Goal: Task Accomplishment & Management: Complete application form

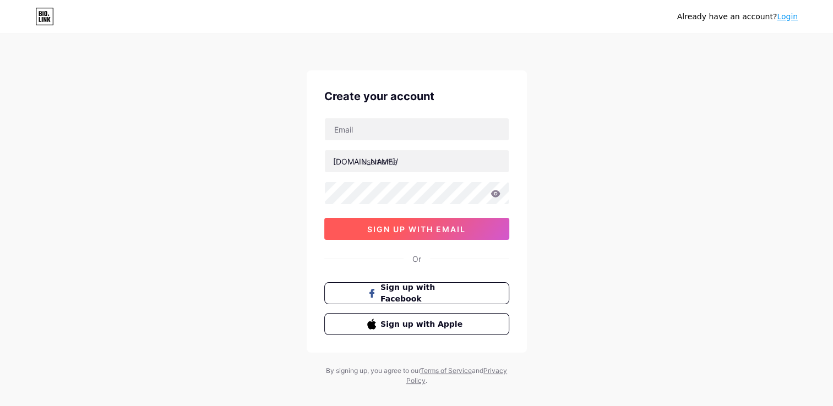
click at [398, 223] on button "sign up with email" at bounding box center [416, 229] width 185 height 22
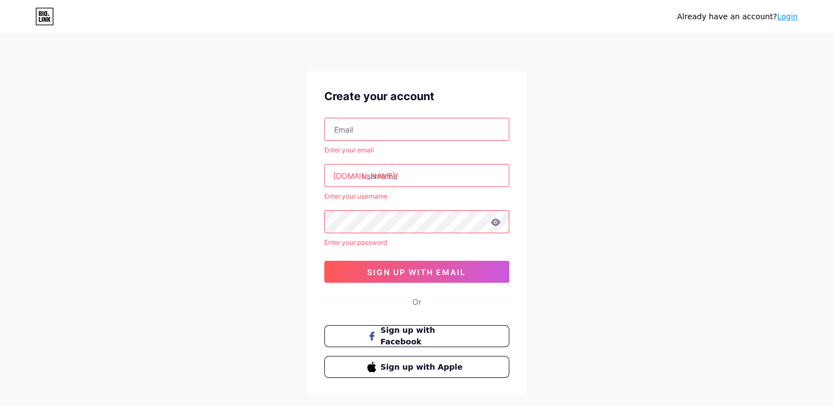
click at [405, 129] on input "text" at bounding box center [417, 129] width 184 height 22
click at [44, 19] on icon at bounding box center [44, 19] width 3 height 5
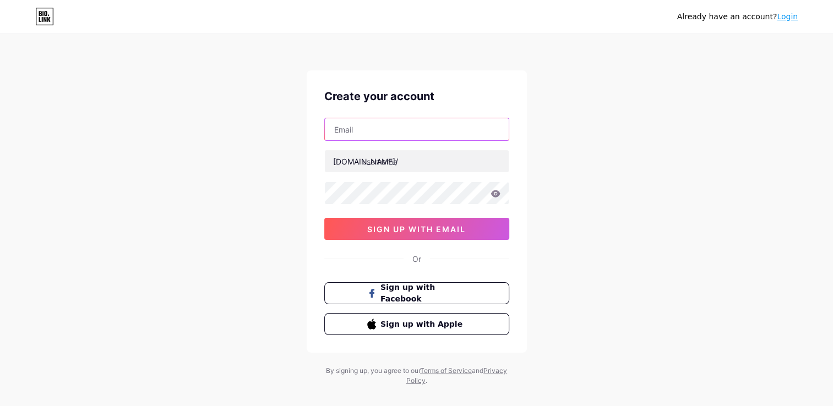
click at [405, 135] on input "text" at bounding box center [417, 129] width 184 height 22
click at [384, 132] on input "text" at bounding box center [417, 129] width 184 height 22
type input "[EMAIL_ADDRESS][DOMAIN_NAME]"
type input "arshia bhattacharyya"
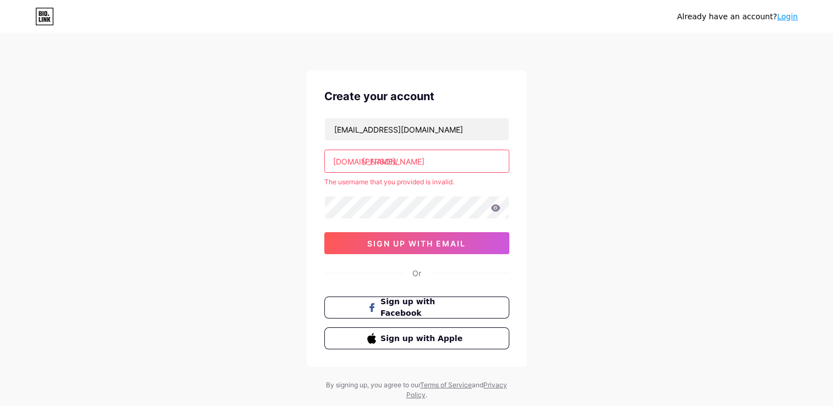
drag, startPoint x: 460, startPoint y: 158, endPoint x: 355, endPoint y: 158, distance: 105.1
click at [355, 158] on div "bio.link/ arshia bhattacharyya" at bounding box center [416, 161] width 185 height 23
click at [414, 154] on input "text" at bounding box center [417, 161] width 184 height 22
paste input "babyslugamedevelopersclub"
click at [591, 118] on div "Already have an account? Login Create your account babyslugamedevs@gmail.com bi…" at bounding box center [416, 217] width 833 height 435
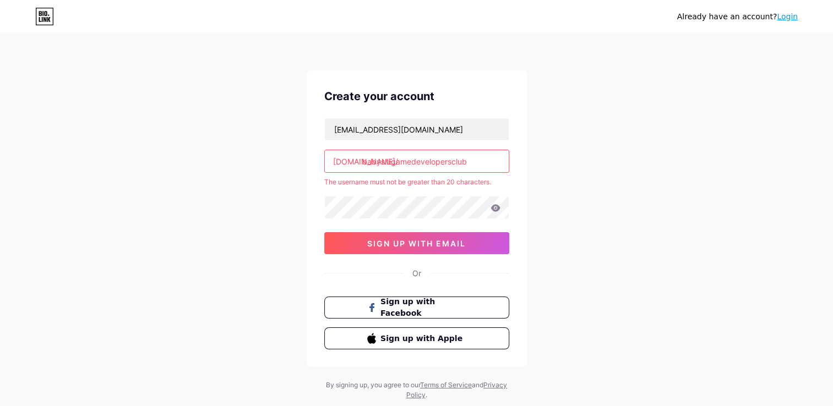
click at [348, 163] on div "bio.link/" at bounding box center [365, 162] width 65 height 12
click at [513, 149] on div "Create your account babyslugamedevs@gmail.com bio.link/ babyslugamedeveloperscl…" at bounding box center [417, 218] width 220 height 297
click at [480, 158] on input "babyslugamedevelopersclub" at bounding box center [417, 161] width 184 height 22
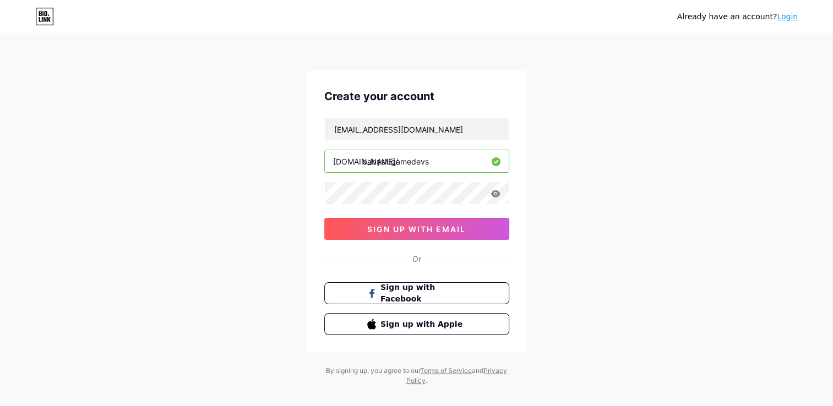
click at [543, 163] on div "Already have an account? Login Create your account babyslugamedevs@gmail.com bi…" at bounding box center [416, 210] width 833 height 421
click at [450, 159] on input "babyslugamedevs" at bounding box center [417, 161] width 184 height 22
type input "babyslugamedevs"
click at [523, 157] on div "Create your account babyslugamedevs@gmail.com bio.link/ babyslugamedevs sign up…" at bounding box center [417, 211] width 220 height 282
drag, startPoint x: 439, startPoint y: 166, endPoint x: 289, endPoint y: 175, distance: 150.6
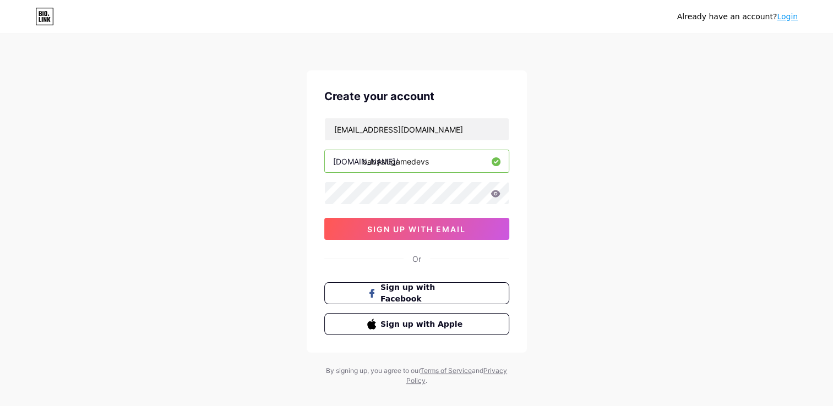
click at [289, 175] on div "Already have an account? Login Create your account babyslugamedevs@gmail.com bi…" at bounding box center [416, 210] width 833 height 421
click at [585, 139] on div "Already have an account? Login Create your account babyslugamedevs@gmail.com bi…" at bounding box center [416, 210] width 833 height 421
click at [443, 232] on span "sign up with email" at bounding box center [416, 229] width 99 height 9
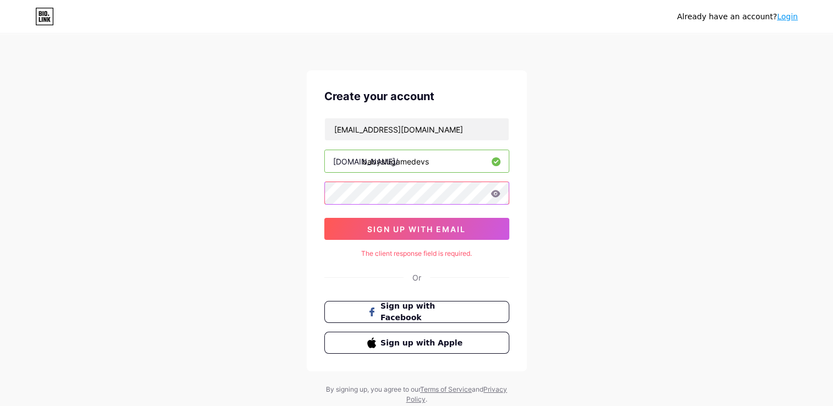
click at [276, 189] on div "Already have an account? Login Create your account babyslugamedevs@gmail.com bi…" at bounding box center [416, 220] width 833 height 440
click at [495, 197] on icon at bounding box center [494, 193] width 9 height 7
click at [498, 192] on icon at bounding box center [494, 193] width 9 height 7
click at [495, 193] on icon at bounding box center [494, 193] width 9 height 7
click at [280, 181] on div "Already have an account? Login Create your account babyslugamedevs@gmail.com bi…" at bounding box center [416, 220] width 833 height 440
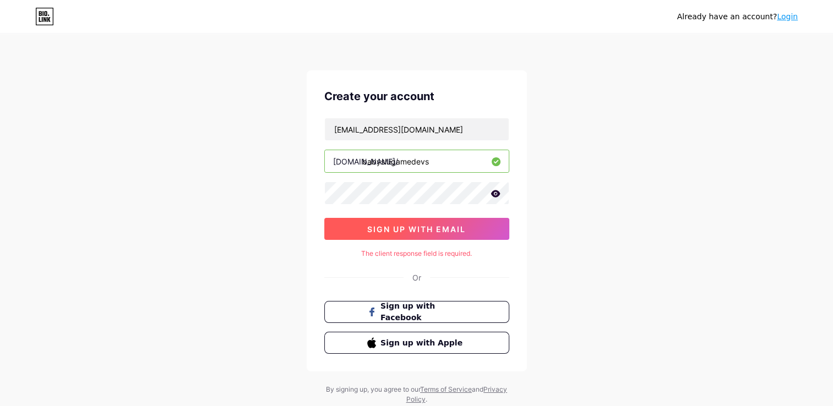
click at [383, 220] on button "sign up with email" at bounding box center [416, 229] width 185 height 22
click at [499, 191] on icon at bounding box center [495, 194] width 10 height 8
click at [317, 182] on div "Create your account babyslugamedevs@gmail.com bio.link/ babyslugamedevs sign up…" at bounding box center [417, 220] width 220 height 301
drag, startPoint x: 457, startPoint y: 162, endPoint x: 249, endPoint y: 164, distance: 208.1
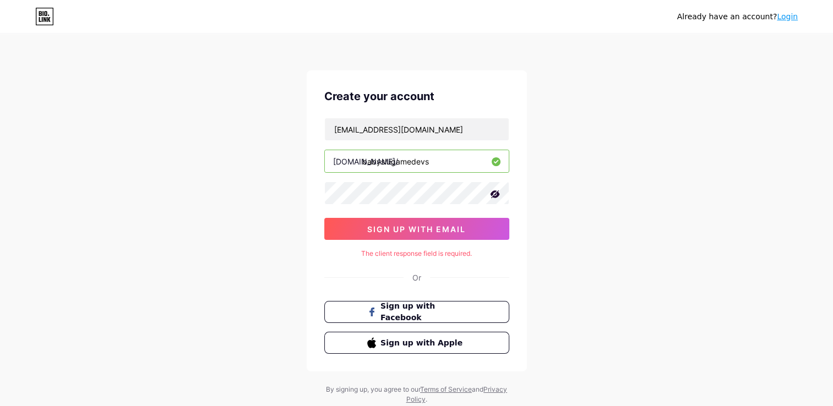
click at [249, 164] on div "Already have an account? Login Create your account babyslugamedevs@gmail.com bi…" at bounding box center [416, 220] width 833 height 440
click at [307, 150] on div "Create your account babyslugamedevs@gmail.com bio.link/ babyslugamedevs sign up…" at bounding box center [417, 220] width 220 height 301
click at [236, 181] on div "Already have an account? Login Create your account babyslugamedevs@gmail.com bi…" at bounding box center [416, 220] width 833 height 440
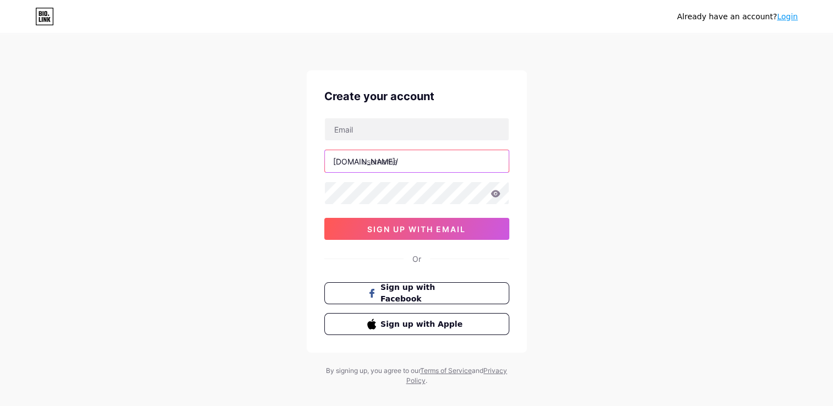
click at [373, 151] on input "text" at bounding box center [417, 161] width 184 height 22
type input "babyslugamedevs"
click at [355, 131] on input "text" at bounding box center [417, 129] width 184 height 22
type input "[EMAIL_ADDRESS][DOMAIN_NAME]"
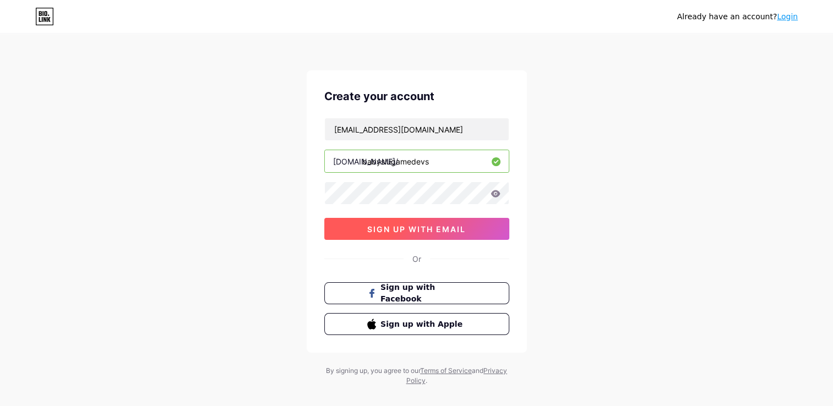
click at [461, 225] on span "sign up with email" at bounding box center [416, 229] width 99 height 9
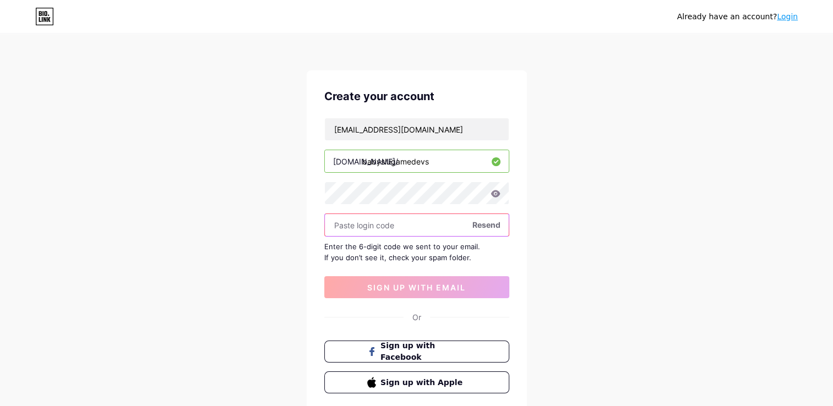
paste input "171317"
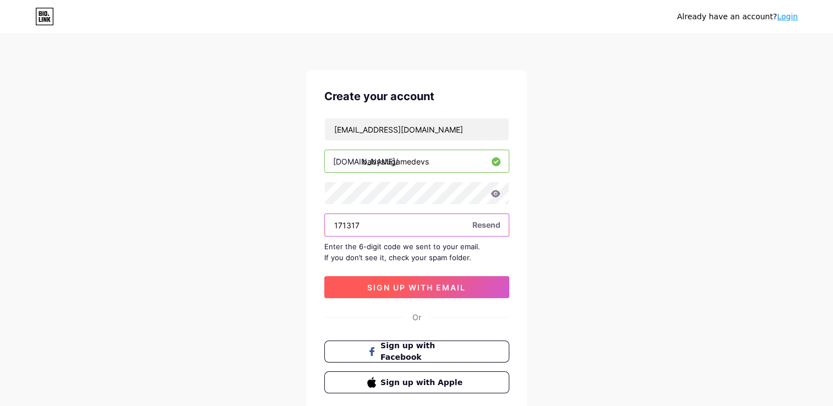
type input "171317"
click at [374, 286] on span "sign up with email" at bounding box center [416, 287] width 99 height 9
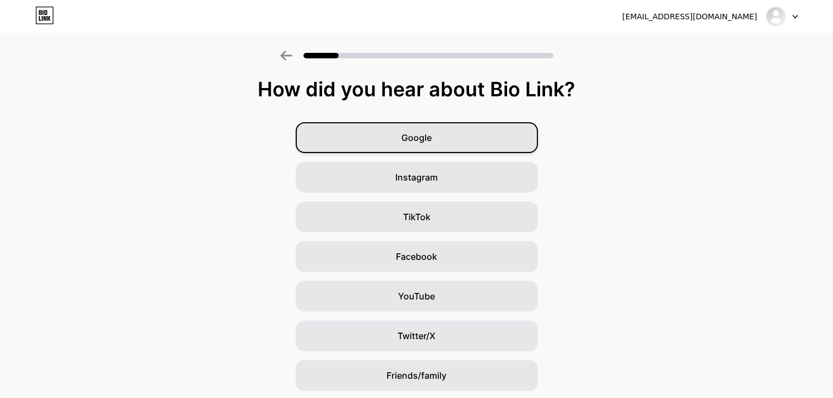
click at [428, 132] on span "Google" at bounding box center [416, 137] width 30 height 13
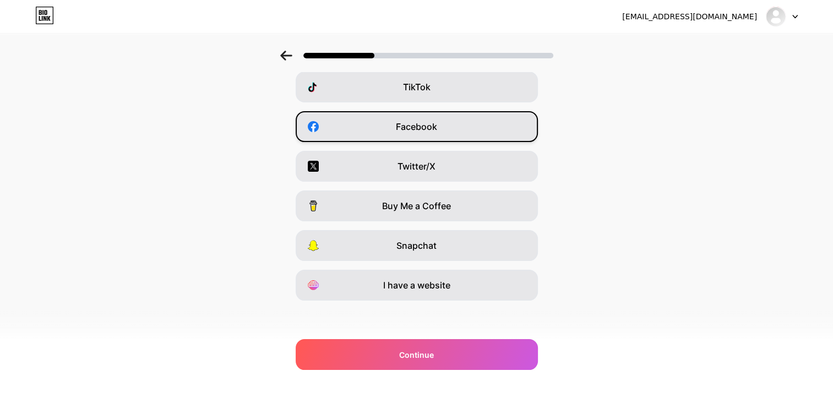
scroll to position [132, 0]
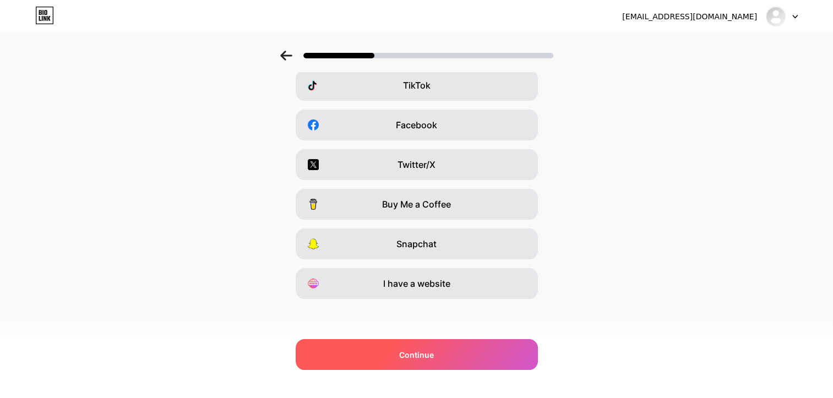
click at [396, 346] on div "Continue" at bounding box center [417, 354] width 242 height 31
click at [416, 353] on span "Continue" at bounding box center [416, 355] width 35 height 12
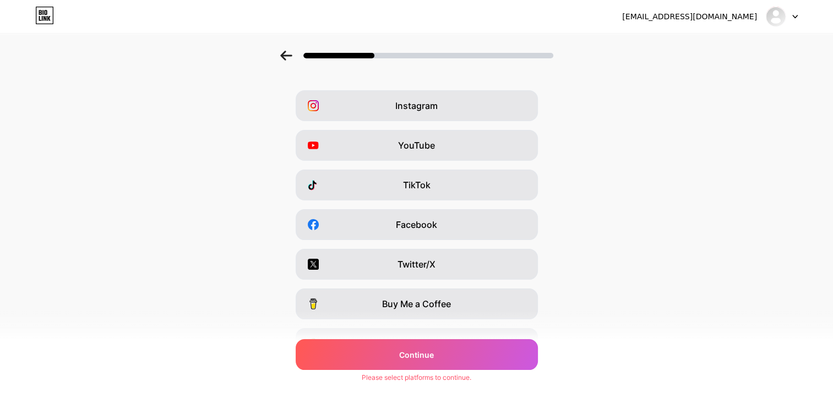
scroll to position [36, 0]
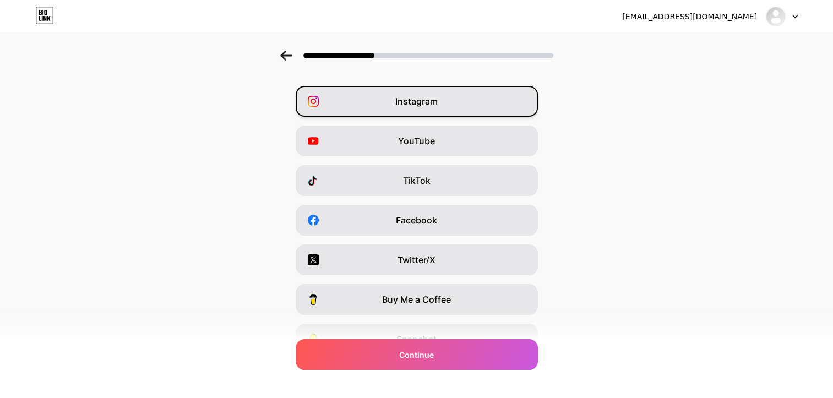
click at [401, 114] on div "Instagram" at bounding box center [417, 101] width 242 height 31
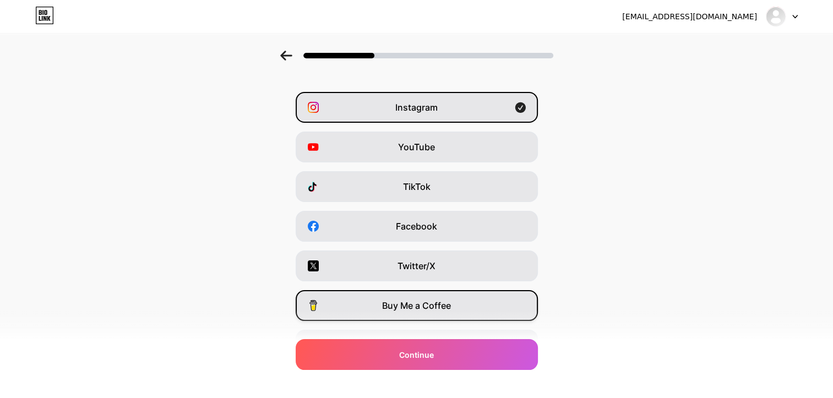
scroll to position [22, 0]
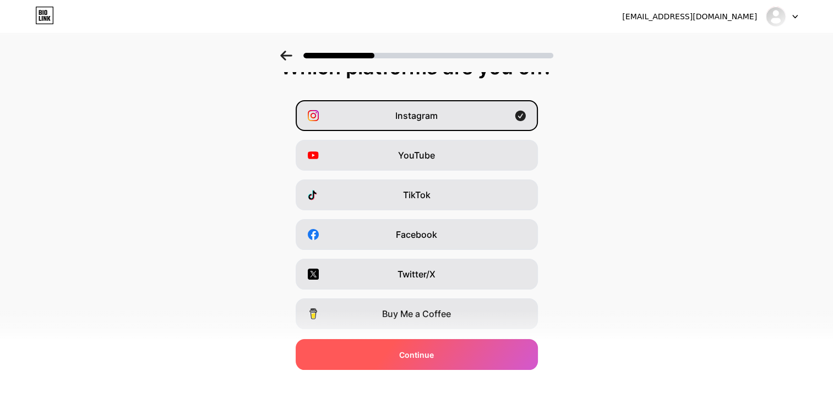
click at [352, 356] on div "Continue" at bounding box center [417, 354] width 242 height 31
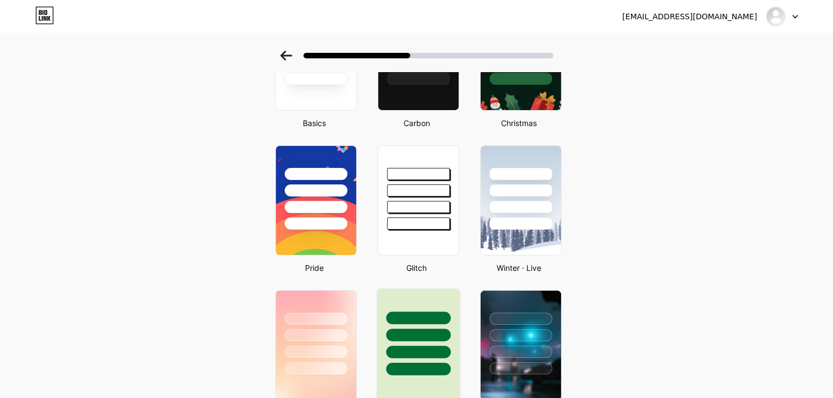
scroll to position [121, 0]
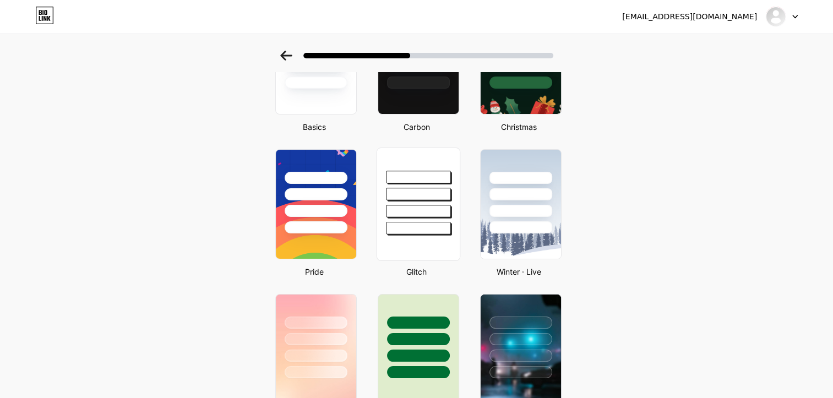
click at [428, 168] on div at bounding box center [417, 191] width 83 height 86
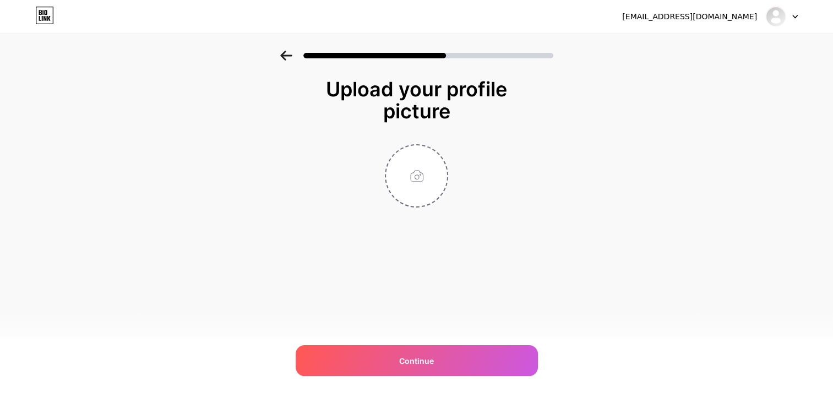
scroll to position [0, 0]
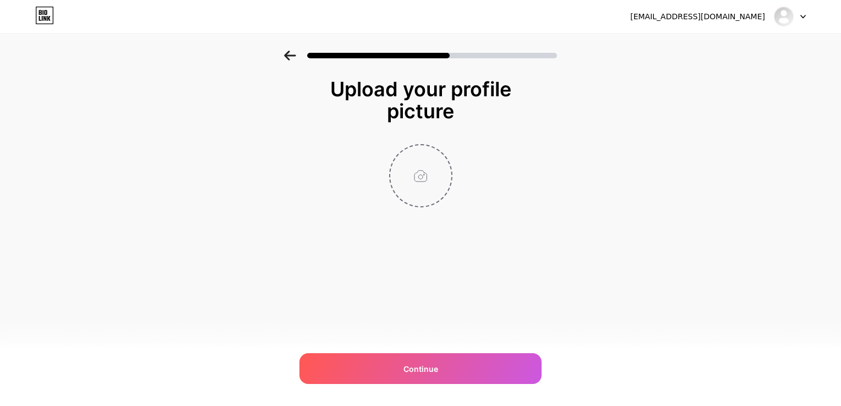
click at [417, 181] on input "file" at bounding box center [420, 175] width 61 height 61
type input "C:\fakepath\pixilart-drawing (2).png"
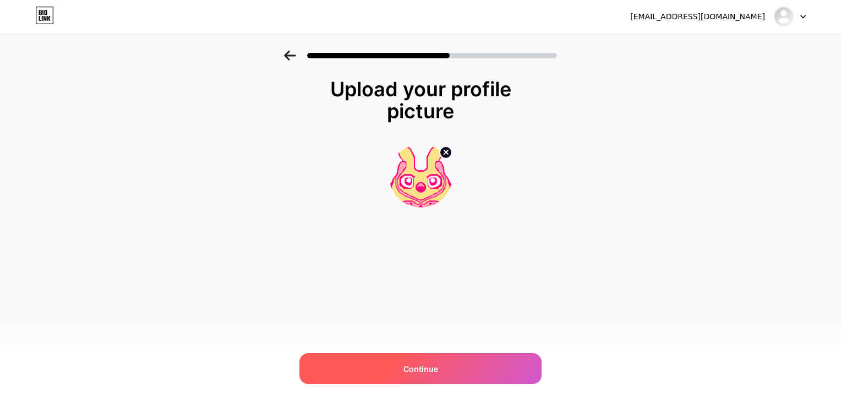
click at [405, 366] on span "Continue" at bounding box center [420, 369] width 35 height 12
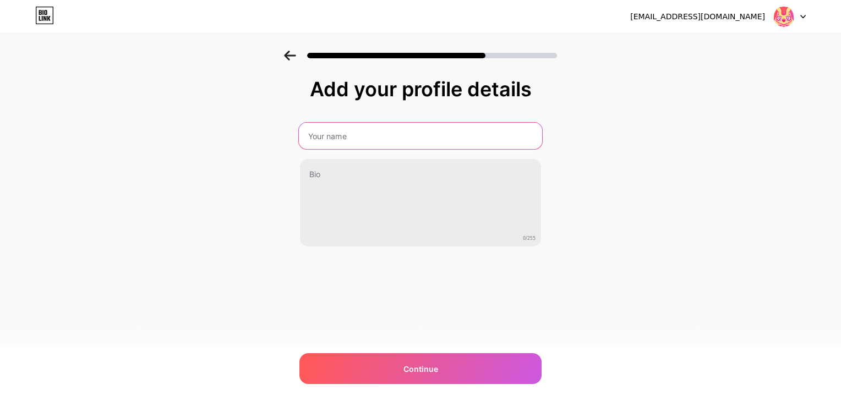
click at [424, 132] on input "text" at bounding box center [420, 136] width 243 height 26
type input "BabySlugGameDevelopers"
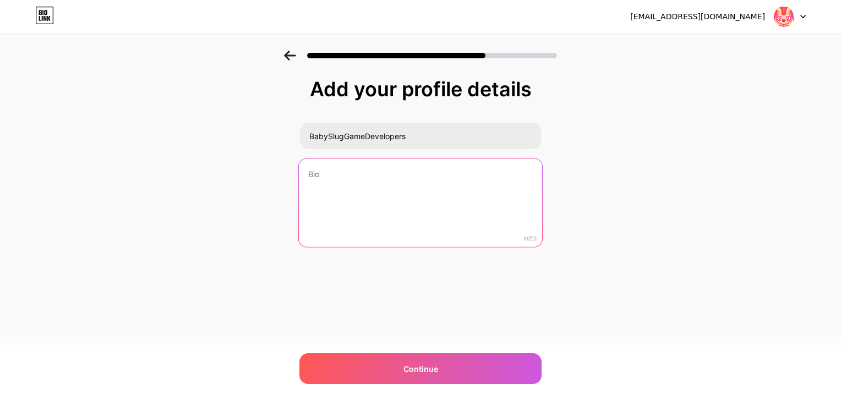
click at [364, 183] on textarea at bounding box center [420, 204] width 243 height 90
click at [391, 194] on textarea at bounding box center [420, 204] width 243 height 90
type textarea "D"
type textarea "A"
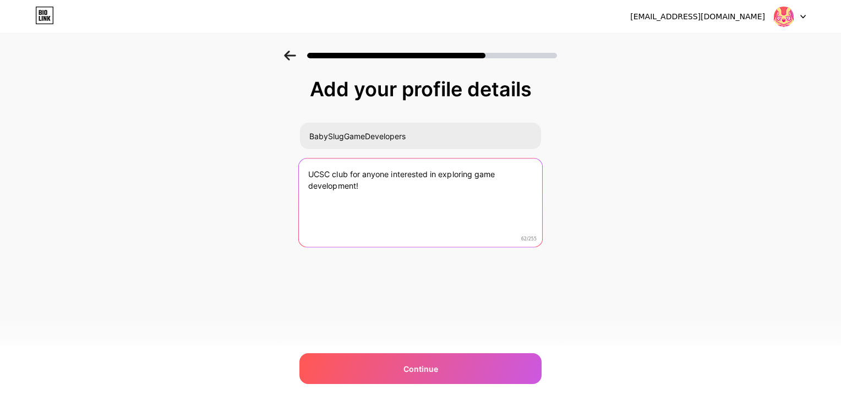
click at [478, 171] on textarea "UCSC club for anyone interested in exploring game development!" at bounding box center [420, 204] width 243 height 90
click at [473, 173] on textarea "UCSC club for anyone interested in exploring game development!" at bounding box center [420, 204] width 243 height 90
drag, startPoint x: 389, startPoint y: 175, endPoint x: 361, endPoint y: 173, distance: 27.6
click at [361, 173] on textarea "UCSC club for anyone interested in game development!" at bounding box center [420, 204] width 243 height 90
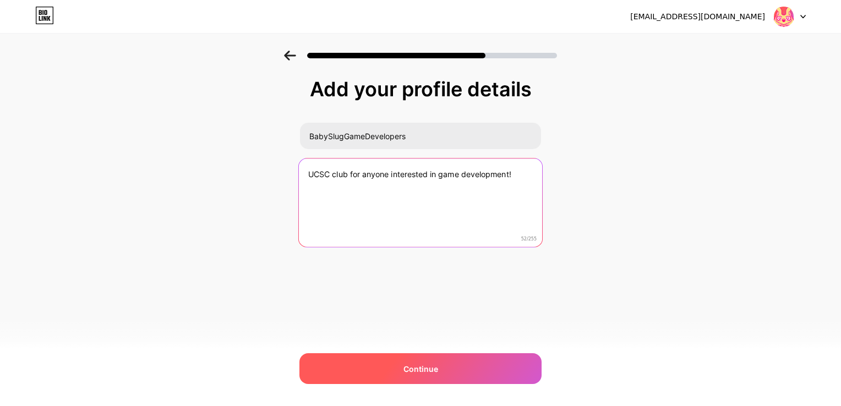
type textarea "UCSC club for anyone interested in game development!"
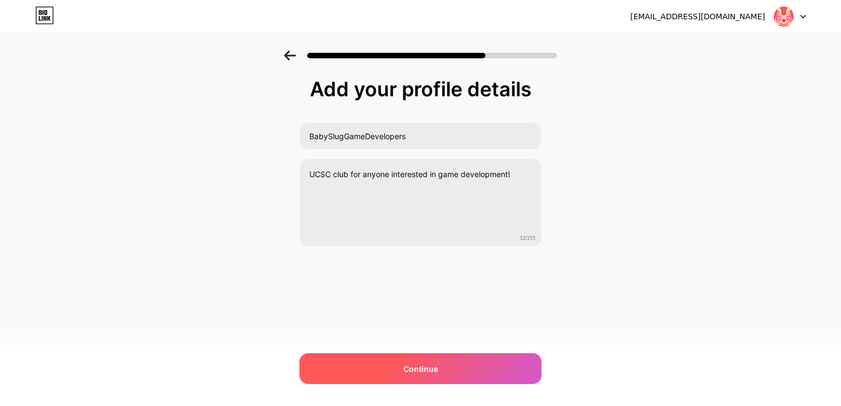
click at [444, 370] on div "Continue" at bounding box center [420, 368] width 242 height 31
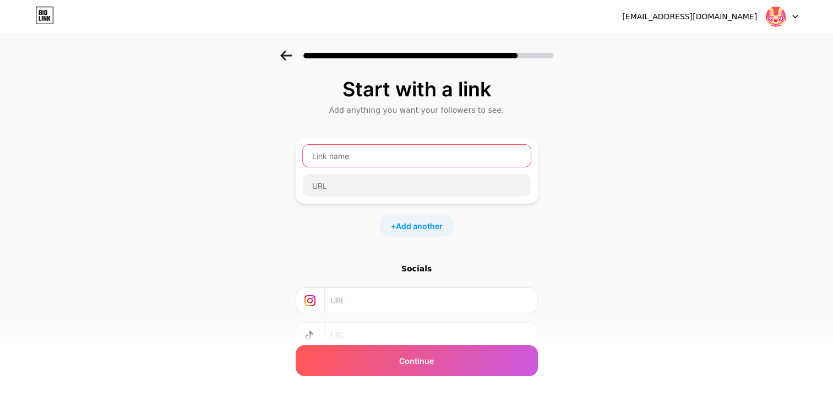
click at [398, 161] on input "text" at bounding box center [417, 156] width 228 height 22
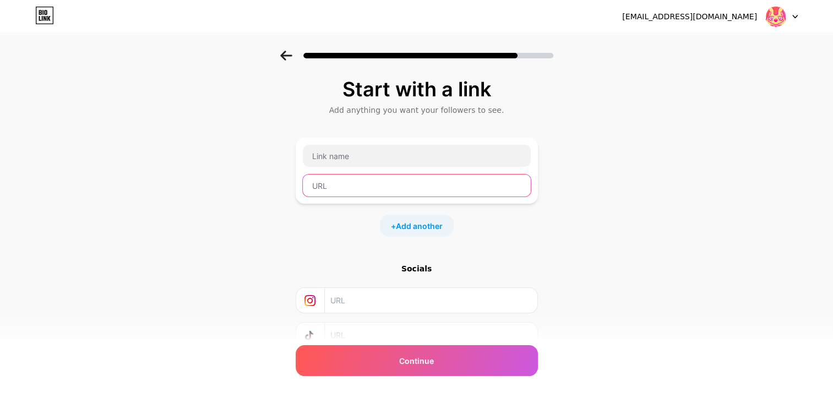
click at [390, 190] on input "text" at bounding box center [417, 185] width 228 height 22
paste input "https://forms.gle/HcRJt5QKANVcHdhZ7"
type input "https://forms.gle/HcRJt5QKANVcHdhZ7"
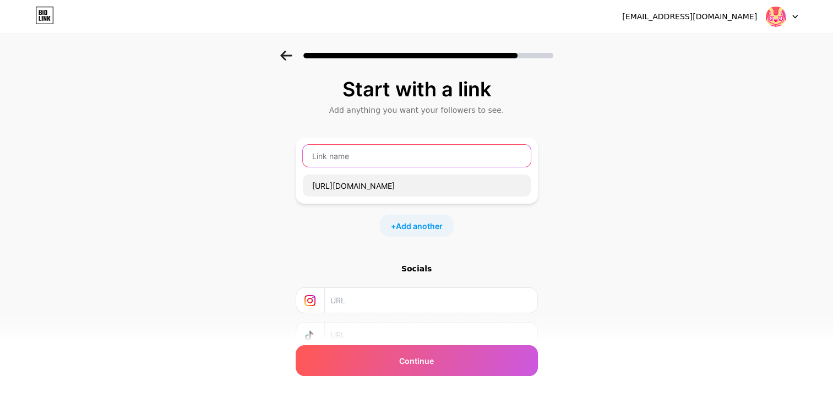
click at [364, 157] on input "text" at bounding box center [417, 156] width 228 height 22
type input "M"
click at [352, 154] on input "Fall 2025 Member Registration Google Form" at bounding box center [417, 156] width 228 height 22
type input "Fall 2025 Member Registration Google Form"
click at [422, 220] on span "Add another" at bounding box center [419, 226] width 47 height 12
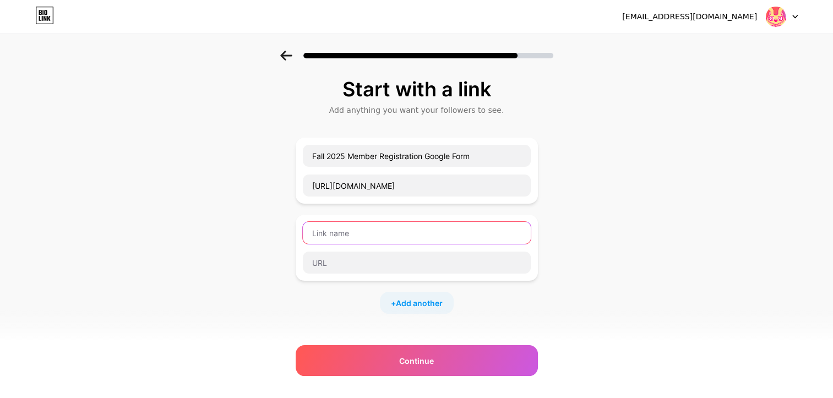
click at [367, 232] on input "text" at bounding box center [417, 233] width 228 height 22
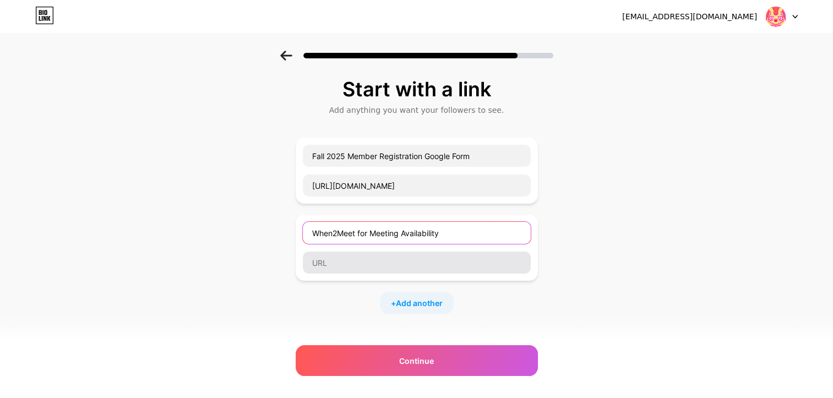
type input "When2Meet for Meeting Availability"
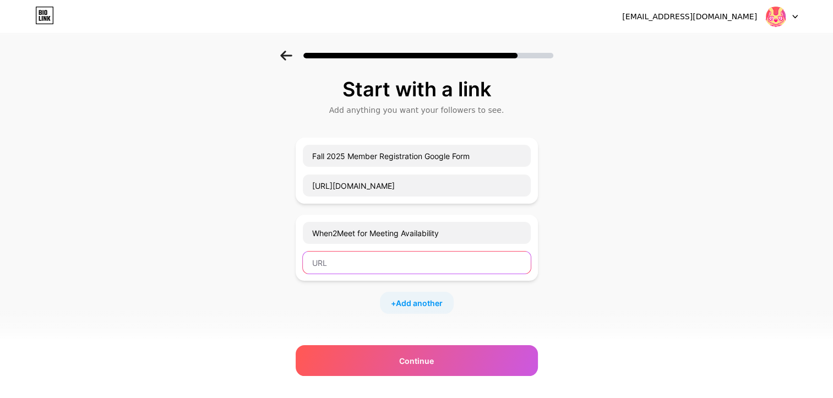
click at [363, 265] on input "text" at bounding box center [417, 263] width 228 height 22
paste input "https://www.when2meet.com/?32471038-J8wFF"
type input "https://www.when2meet.com/?32471038-J8wFF"
click at [429, 298] on span "Add another" at bounding box center [419, 303] width 47 height 12
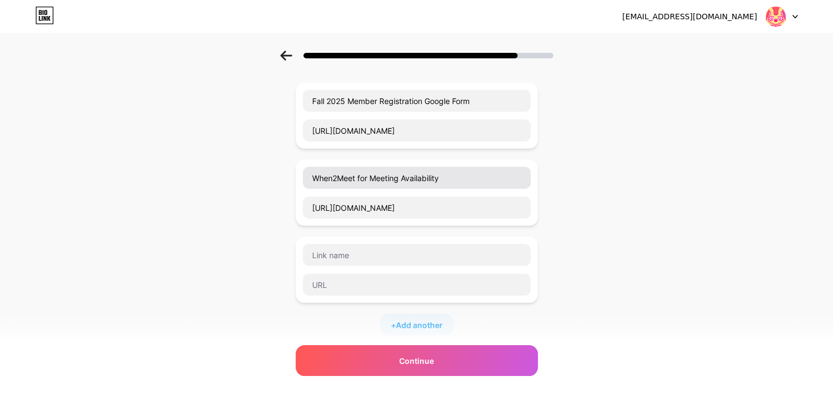
scroll to position [62, 0]
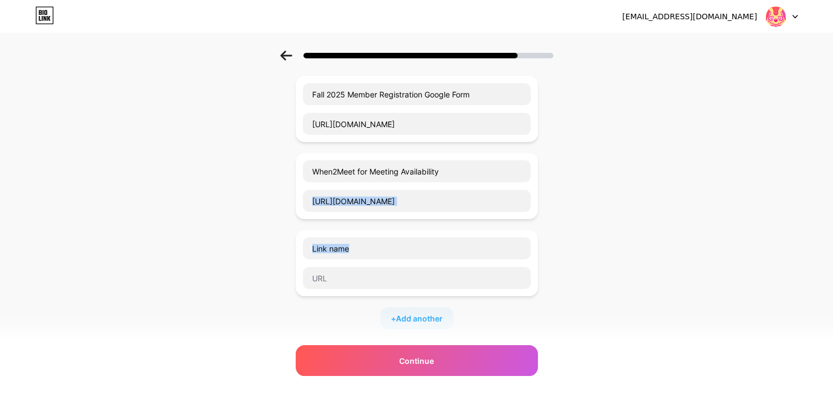
drag, startPoint x: 303, startPoint y: 192, endPoint x: 305, endPoint y: 270, distance: 78.2
click at [305, 270] on div "Fall 2025 Member Registration Google Form https://forms.gle/HcRJt5QKANVcHdhZ7 W…" at bounding box center [417, 202] width 242 height 253
drag, startPoint x: 305, startPoint y: 270, endPoint x: 429, endPoint y: 237, distance: 128.7
click at [429, 237] on input "text" at bounding box center [417, 248] width 228 height 22
click at [383, 244] on input "text" at bounding box center [417, 248] width 228 height 22
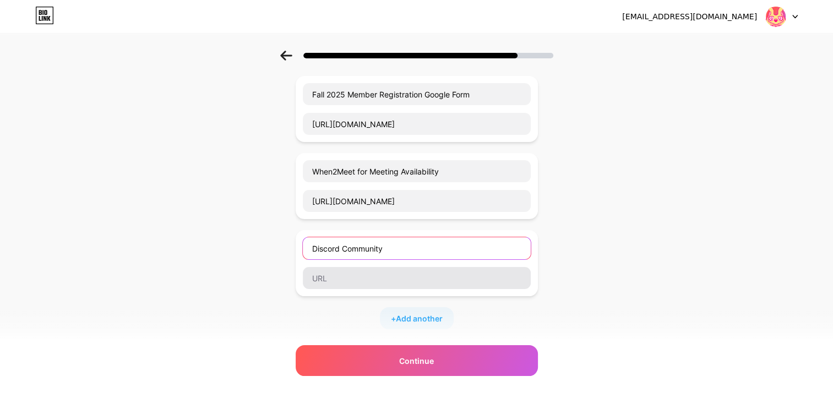
type input "Discord Community"
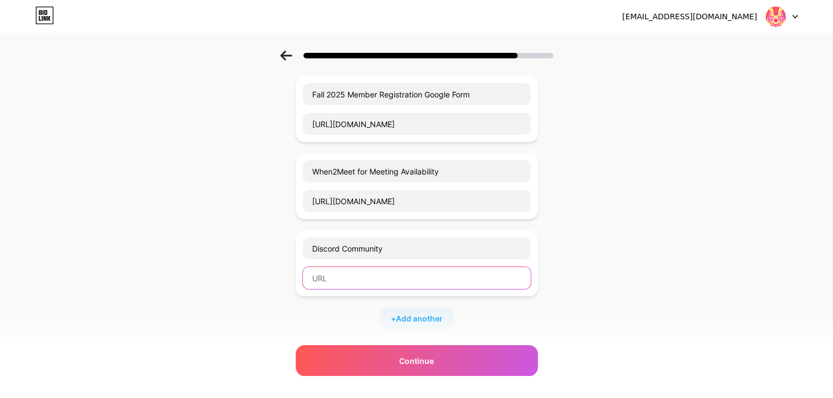
click at [377, 281] on input "text" at bounding box center [417, 278] width 228 height 22
paste input "https://discord.gg/5TqNc2GsBM"
type input "https://discord.gg/5TqNc2GsBM"
click at [410, 315] on span "Add another" at bounding box center [419, 319] width 47 height 12
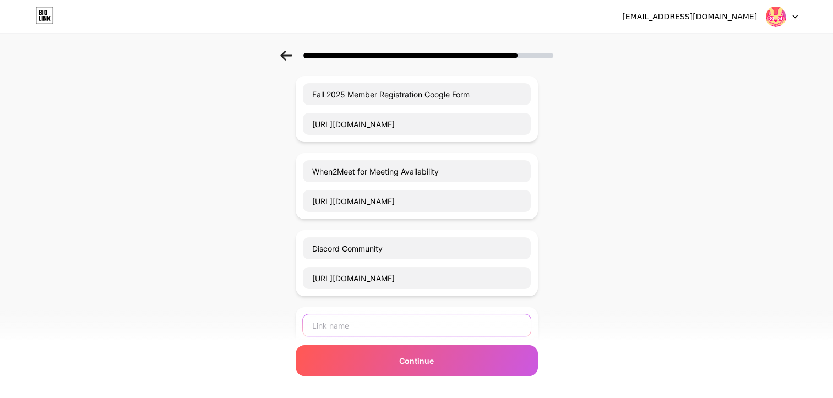
click at [379, 321] on input "text" at bounding box center [417, 325] width 228 height 22
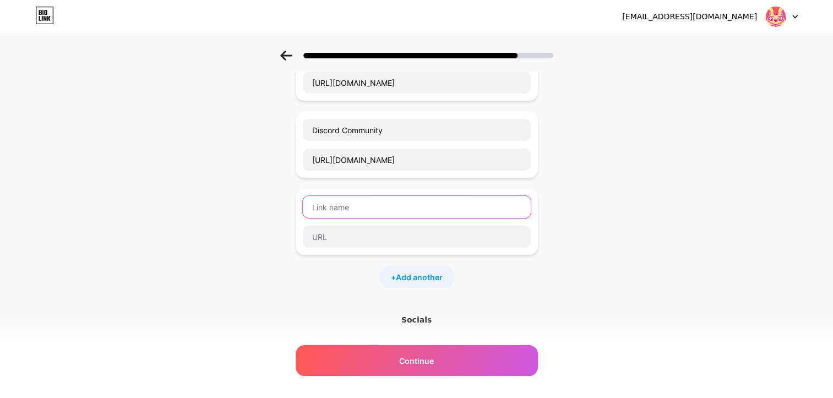
scroll to position [183, 0]
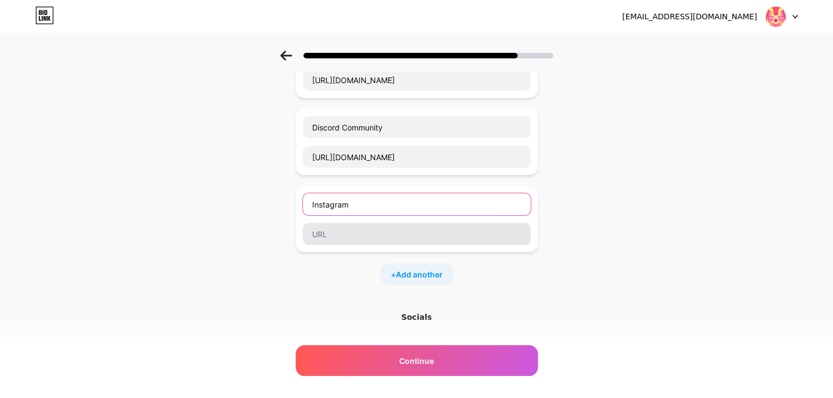
type input "Instagram"
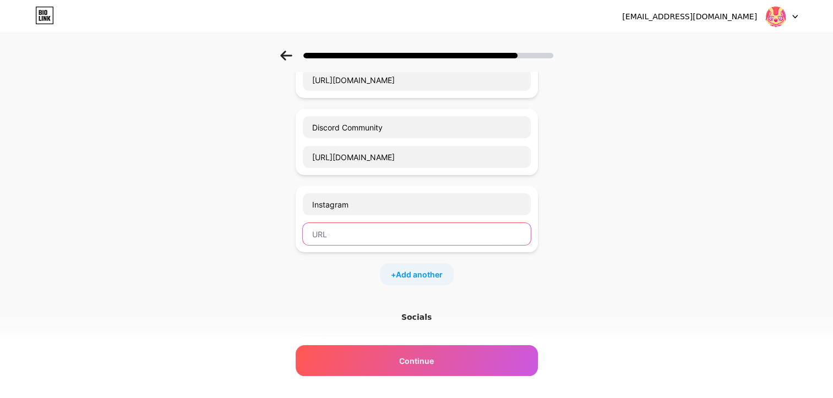
click at [359, 228] on input "text" at bounding box center [417, 234] width 228 height 22
paste input "https://www.instagram.com/babyslugamedevelopersclub/"
type input "https://www.instagram.com/babyslugamedevelopersclub/"
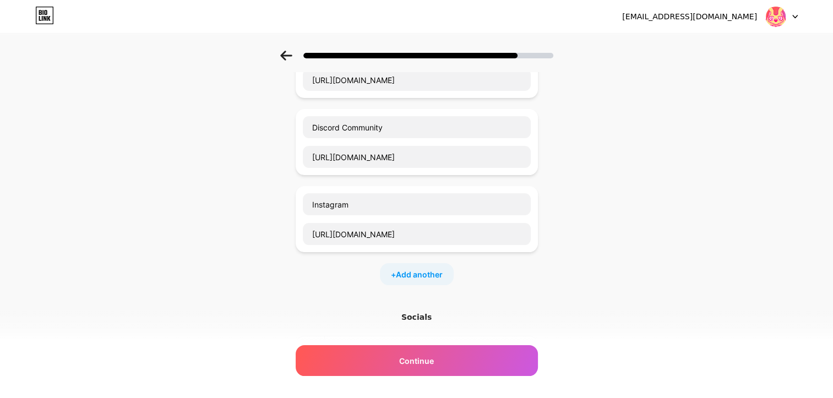
click at [625, 179] on div "Start with a link Add anything you want your followers to see. Fall 2025 Member…" at bounding box center [416, 177] width 833 height 618
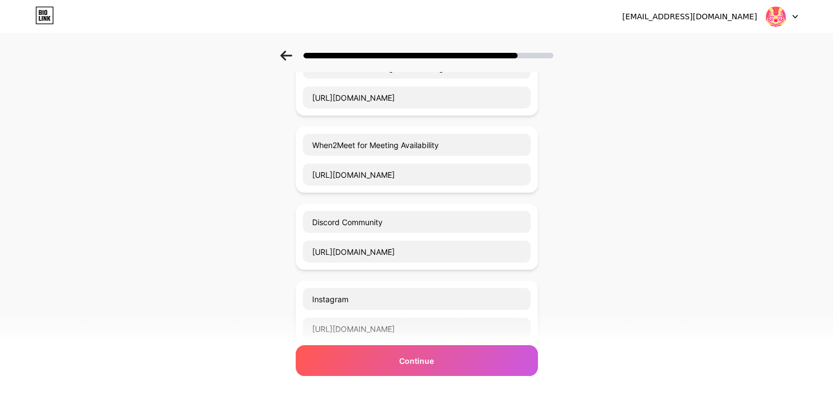
scroll to position [88, 0]
drag, startPoint x: 411, startPoint y: 219, endPoint x: 343, endPoint y: 214, distance: 67.3
click at [343, 214] on input "Discord Community" at bounding box center [417, 222] width 228 height 22
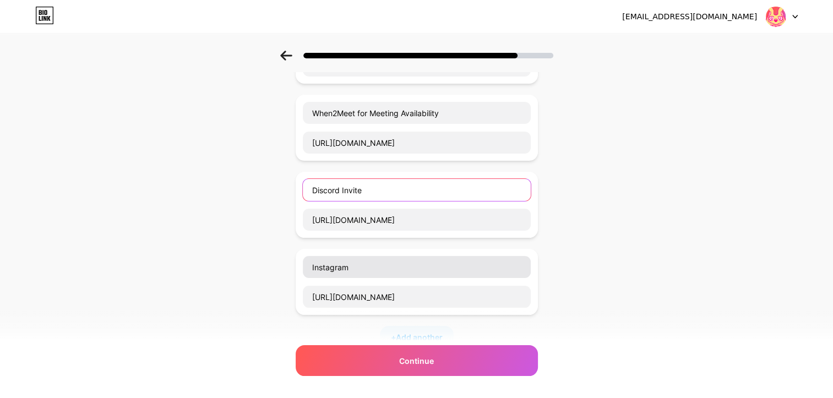
scroll to position [121, 0]
type input "Discord Invite"
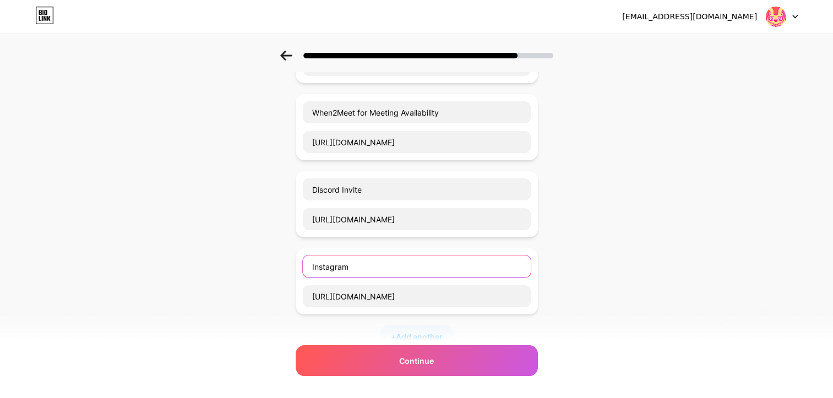
click at [363, 271] on input "Instagram" at bounding box center [417, 266] width 228 height 22
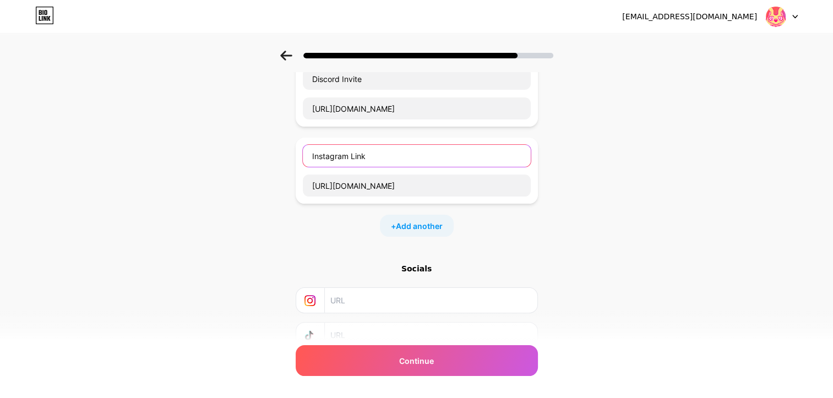
scroll to position [231, 0]
type input "Instagram Link"
click at [379, 297] on input "text" at bounding box center [430, 300] width 200 height 25
paste input "https://www.instagram.com/babyslugamedevelopersclub/"
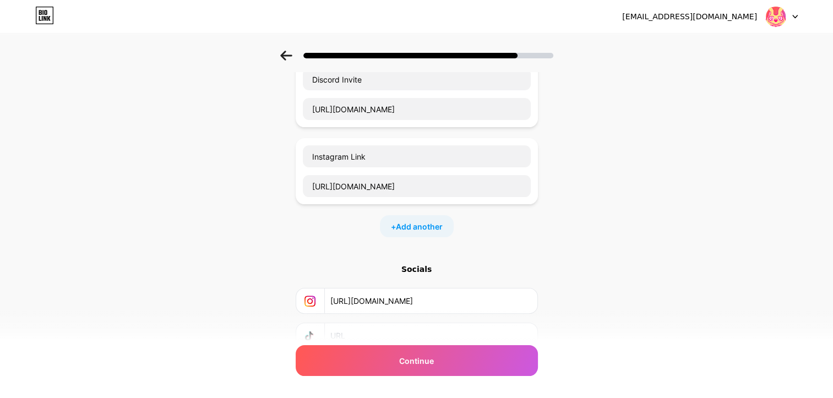
scroll to position [0, 10]
type input "https://www.instagram.com/babyslugamedevelopersclub/"
click at [601, 291] on div "Start with a link Add anything you want your followers to see. Fall 2025 Member…" at bounding box center [416, 129] width 833 height 618
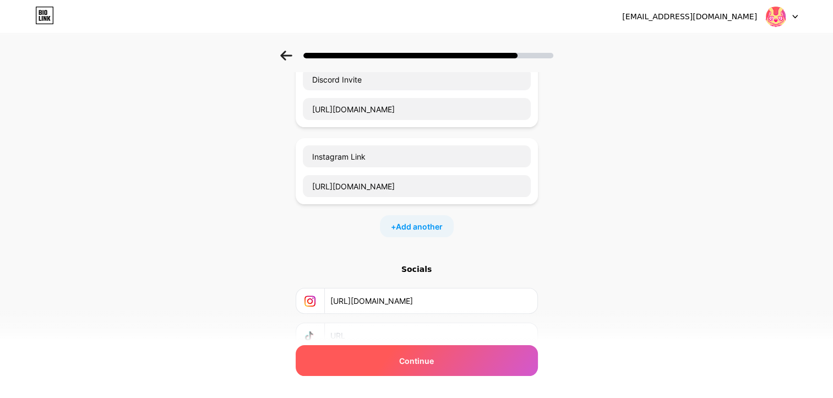
click at [468, 354] on div "Continue" at bounding box center [417, 360] width 242 height 31
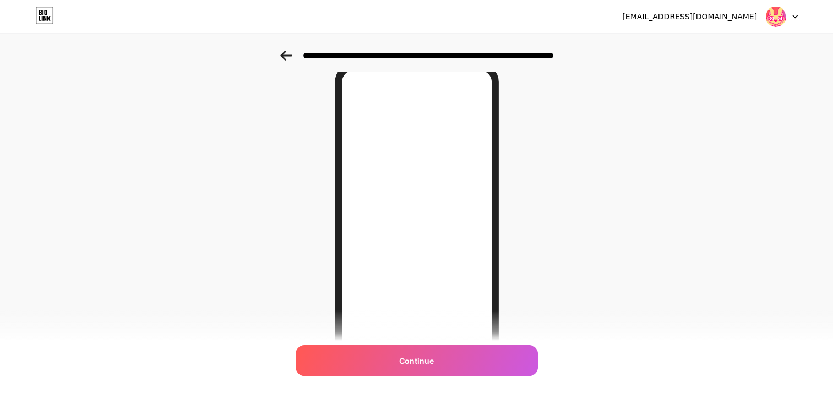
scroll to position [48, 0]
click at [285, 55] on icon at bounding box center [286, 56] width 12 height 10
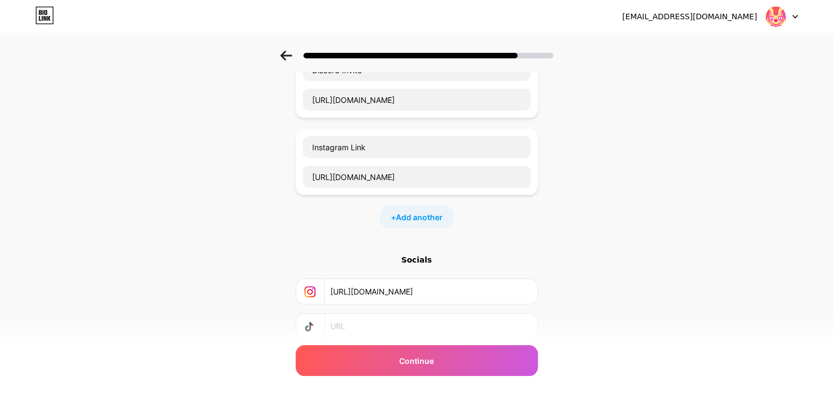
scroll to position [240, 0]
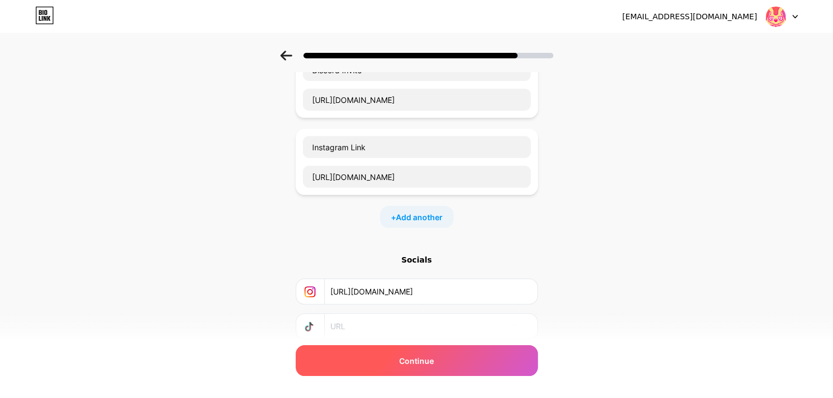
click at [398, 353] on div "Continue" at bounding box center [417, 360] width 242 height 31
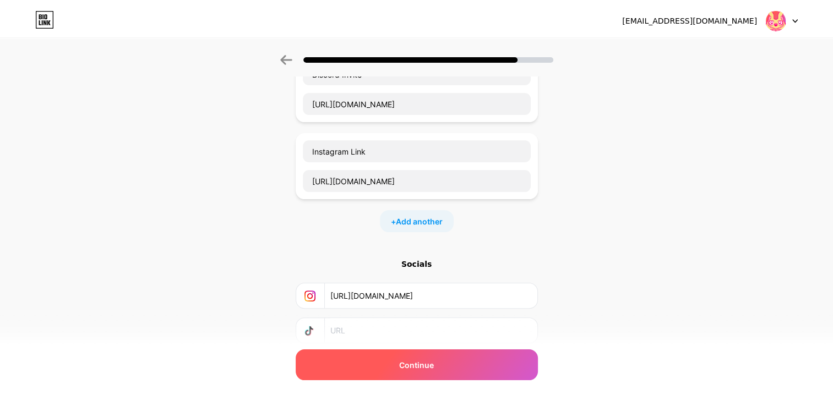
scroll to position [0, 0]
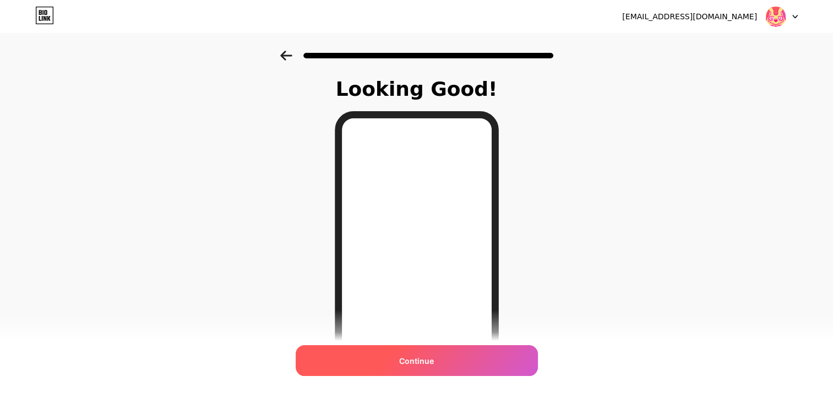
click at [422, 353] on div "Continue" at bounding box center [417, 360] width 242 height 31
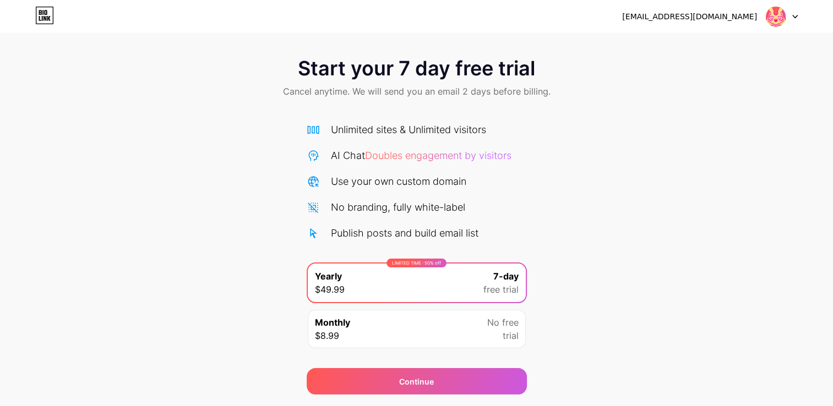
scroll to position [36, 0]
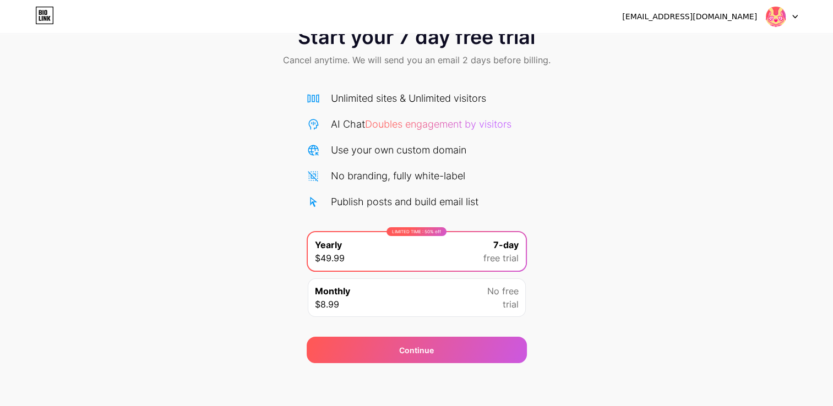
click at [38, 16] on icon at bounding box center [44, 16] width 19 height 18
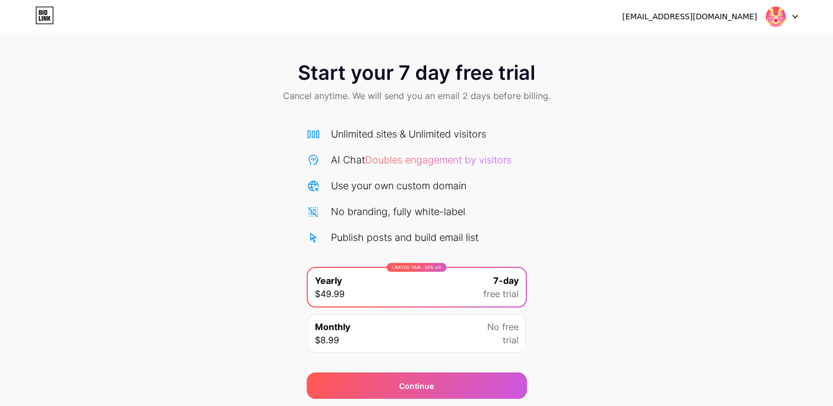
click at [793, 17] on icon at bounding box center [795, 17] width 6 height 4
click at [562, 47] on div "Start your 7 day free trial Cancel anytime. We will send you an email 2 days be…" at bounding box center [416, 199] width 833 height 399
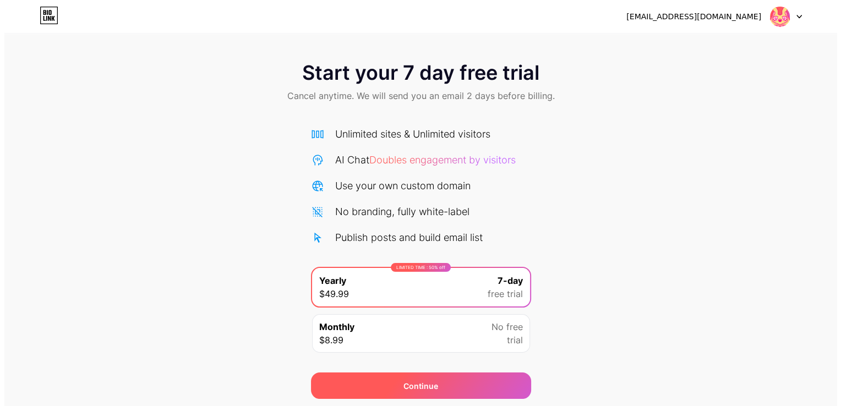
scroll to position [36, 0]
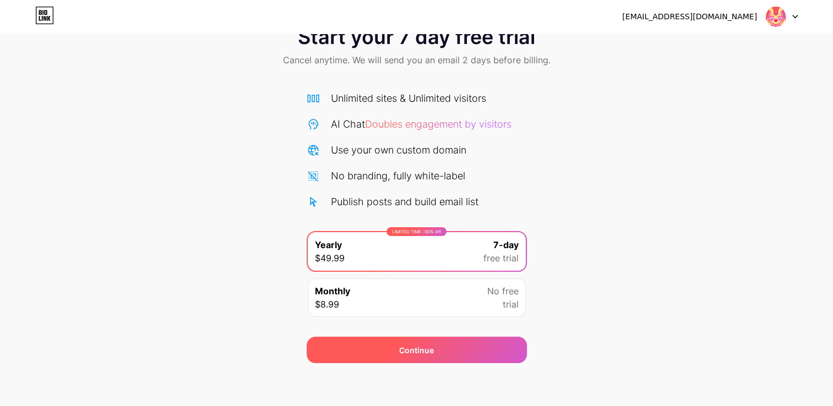
click at [379, 356] on div "Continue" at bounding box center [417, 350] width 220 height 26
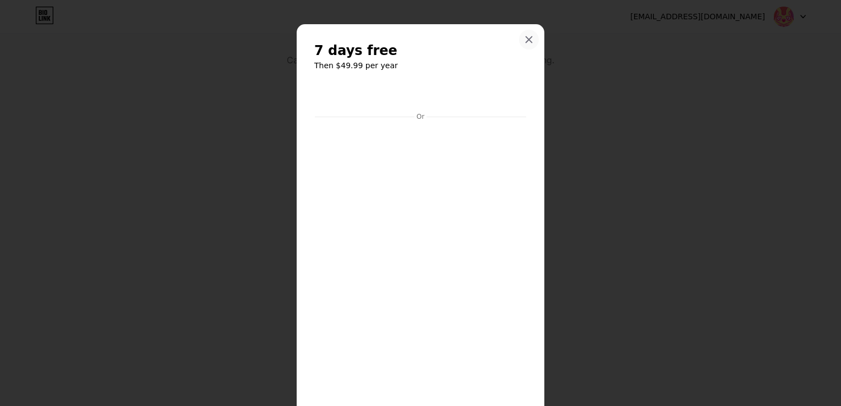
click at [530, 50] on div "7 days free Then $49.99 per year Or Start trial" at bounding box center [421, 252] width 248 height 456
click at [527, 41] on icon at bounding box center [529, 39] width 9 height 9
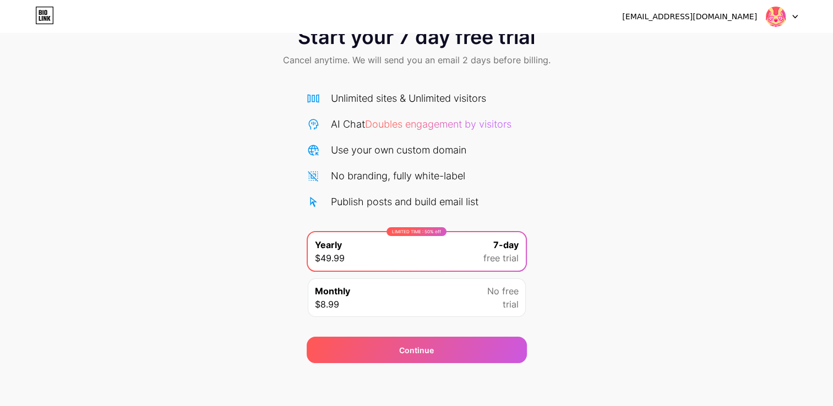
click at [355, 305] on div "Monthly $8.99 No free trial" at bounding box center [417, 298] width 218 height 39
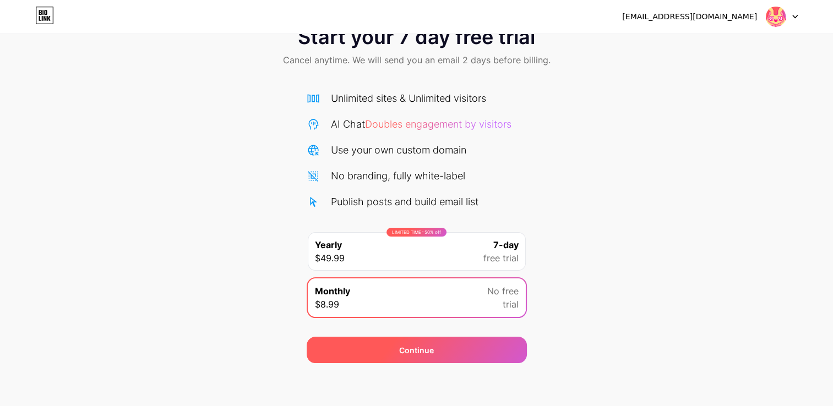
click at [396, 340] on div "Continue" at bounding box center [417, 350] width 220 height 26
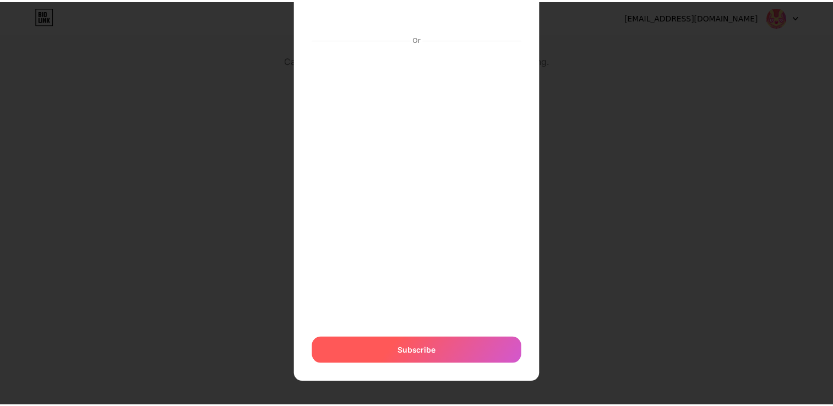
scroll to position [0, 0]
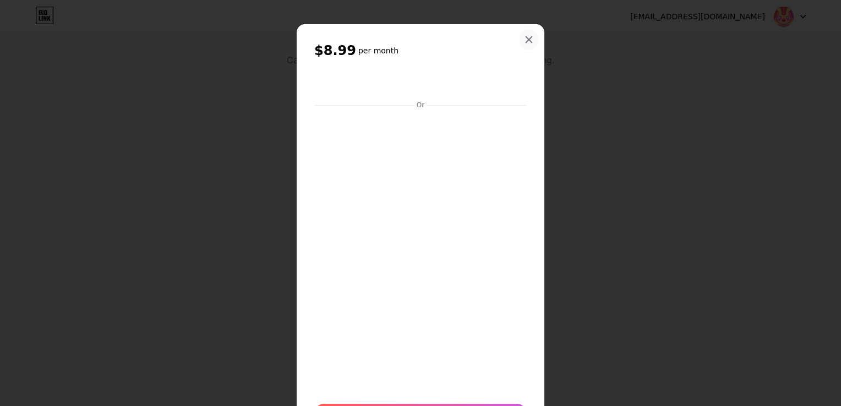
click at [525, 38] on icon at bounding box center [529, 39] width 9 height 9
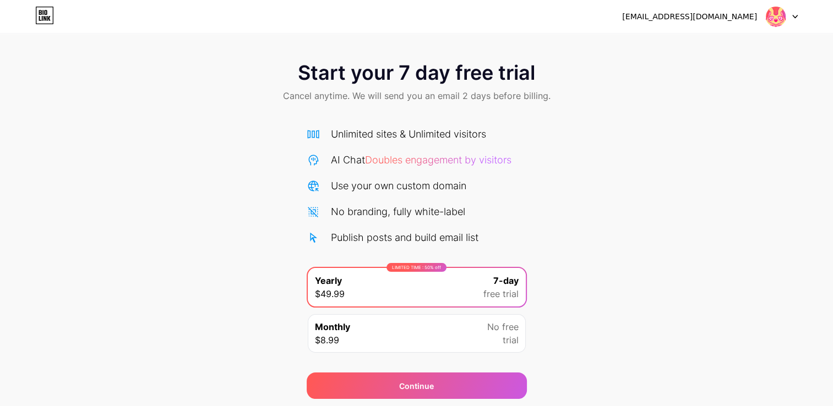
click at [390, 329] on div "Monthly $8.99 No free trial" at bounding box center [417, 333] width 218 height 39
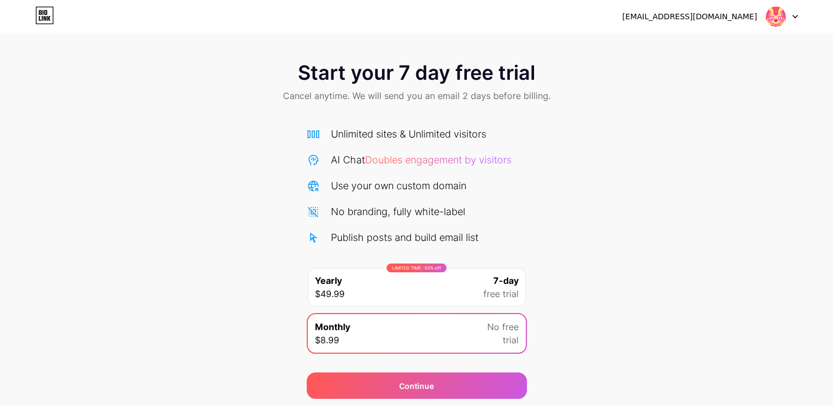
click at [40, 16] on icon at bounding box center [40, 18] width 2 height 5
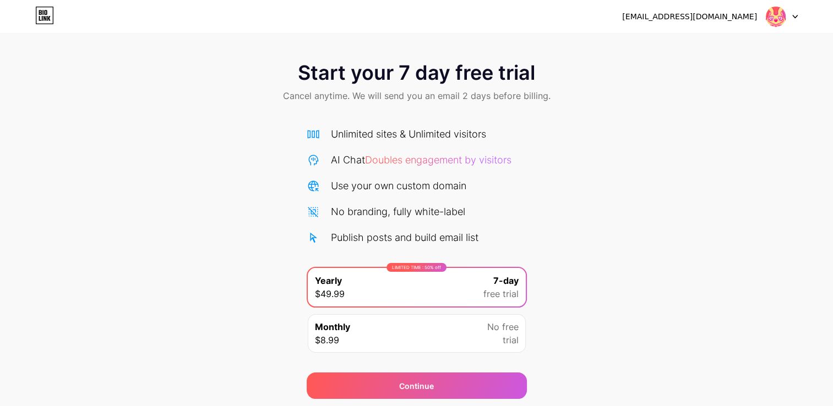
click at [779, 19] on img at bounding box center [775, 16] width 21 height 21
click at [523, 78] on span "Start your 7 day free trial" at bounding box center [416, 73] width 237 height 22
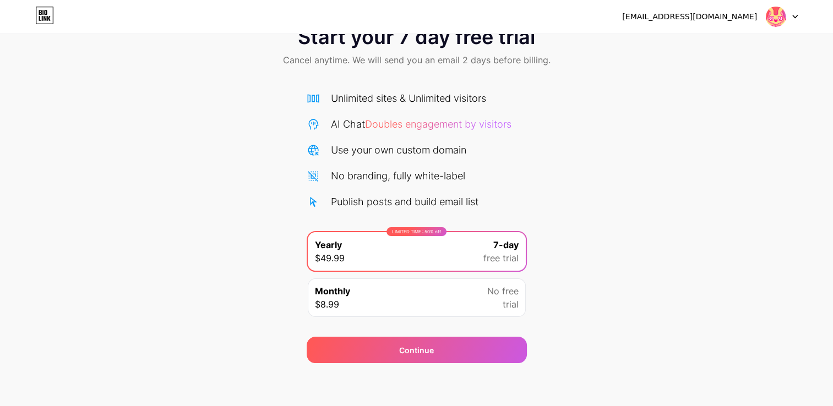
click at [786, 17] on div at bounding box center [782, 17] width 32 height 20
click at [584, 51] on div "Start your 7 day free trial Cancel anytime. We will send you an email 2 days be…" at bounding box center [416, 47] width 833 height 65
click at [44, 21] on icon at bounding box center [44, 16] width 19 height 18
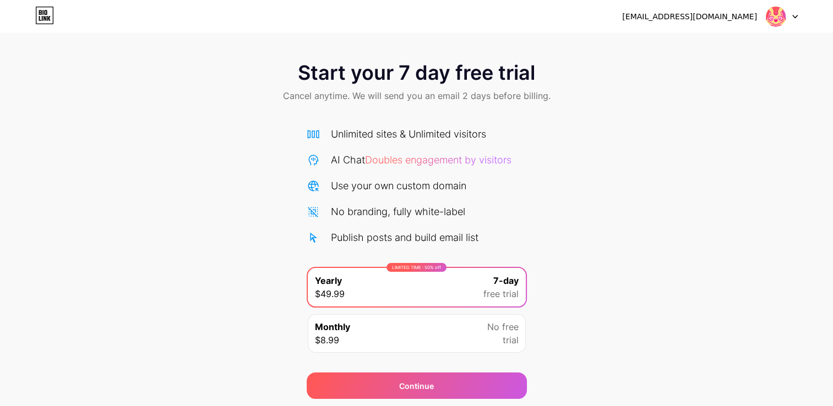
click at [41, 8] on icon at bounding box center [44, 16] width 19 height 18
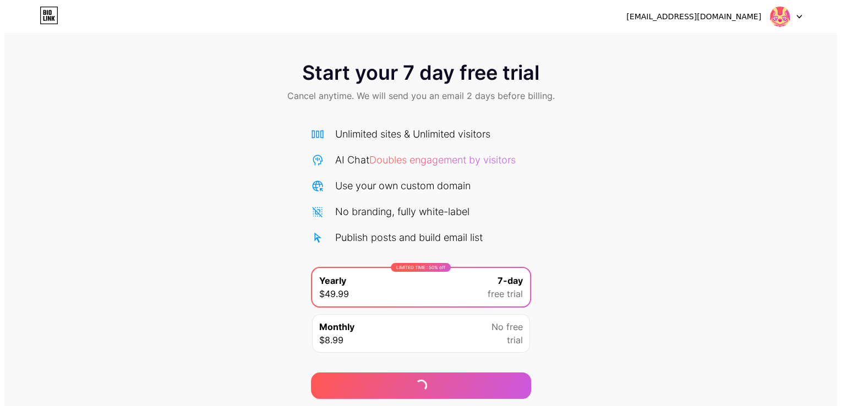
scroll to position [36, 0]
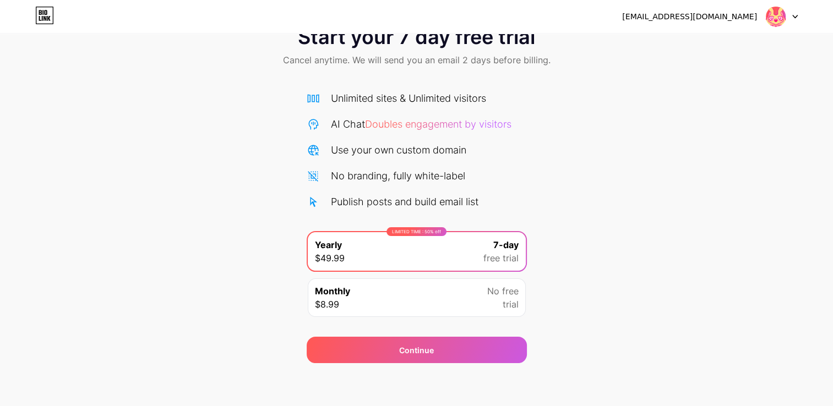
click at [584, 323] on div "Start your 7 day free trial Cancel anytime. We will send you an email 2 days be…" at bounding box center [416, 189] width 833 height 348
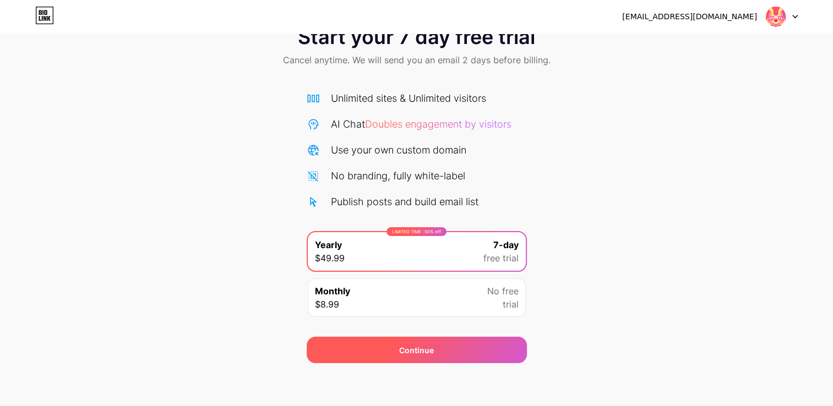
click at [466, 351] on div "Continue" at bounding box center [417, 350] width 220 height 26
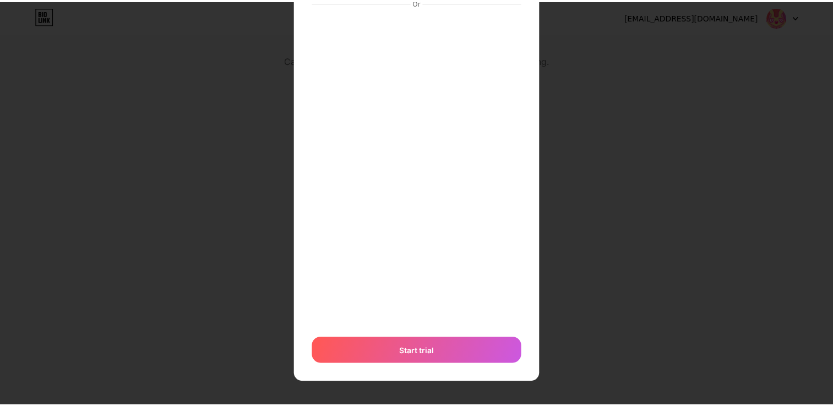
scroll to position [0, 0]
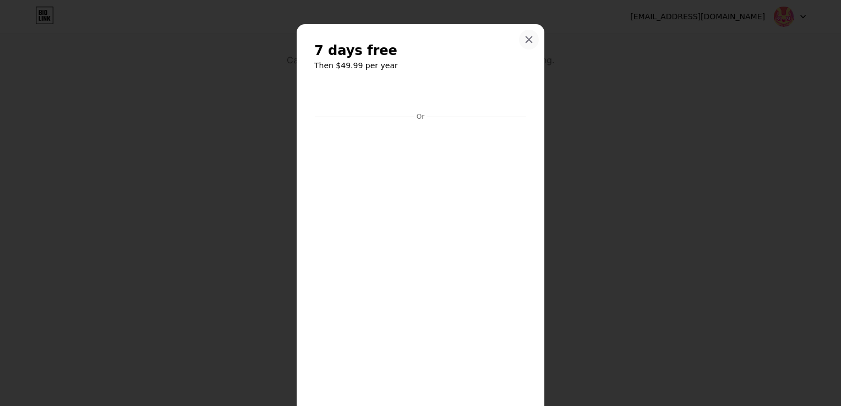
click at [528, 44] on div at bounding box center [529, 40] width 20 height 20
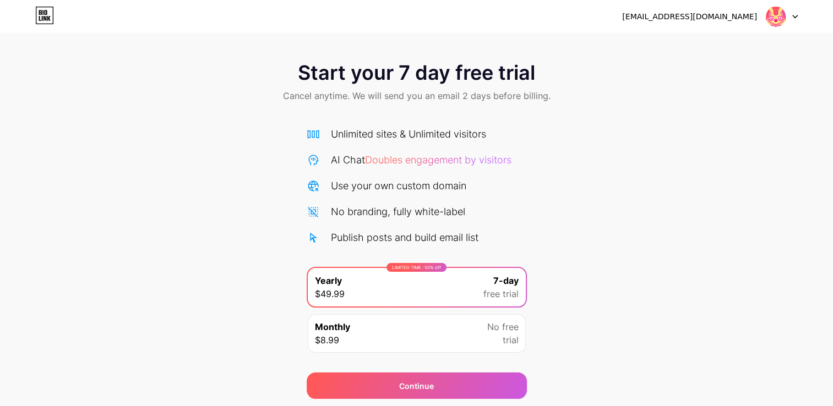
scroll to position [36, 0]
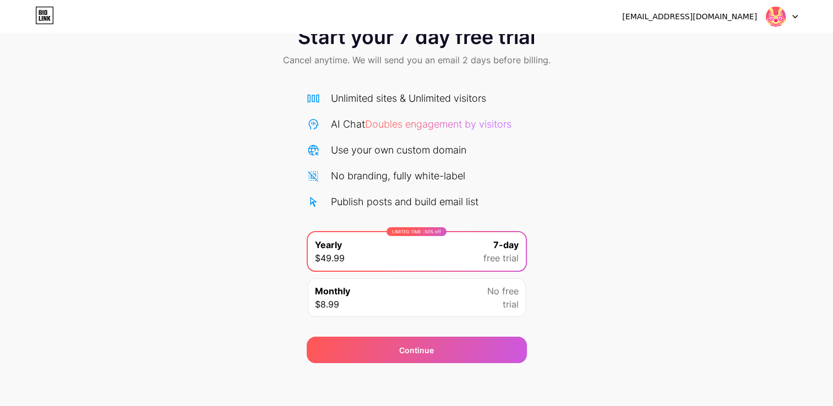
click at [792, 15] on icon at bounding box center [795, 17] width 6 height 4
click at [791, 18] on div at bounding box center [782, 17] width 32 height 20
click at [793, 20] on div at bounding box center [782, 17] width 32 height 20
click at [722, 45] on li "Logout" at bounding box center [729, 45] width 137 height 30
